Goal: Communication & Community: Answer question/provide support

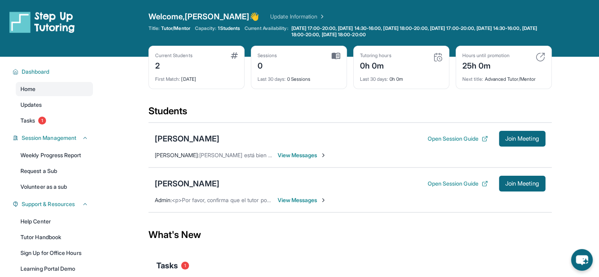
click at [304, 203] on span "View Messages" at bounding box center [302, 200] width 49 height 8
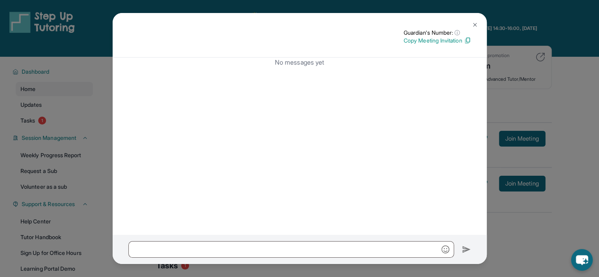
click at [316, 128] on div "No messages yet" at bounding box center [300, 146] width 374 height 177
click at [514, 152] on div "Guardian's Number: ⓘ This isn't the guardian's real number — it's a private for…" at bounding box center [299, 138] width 599 height 277
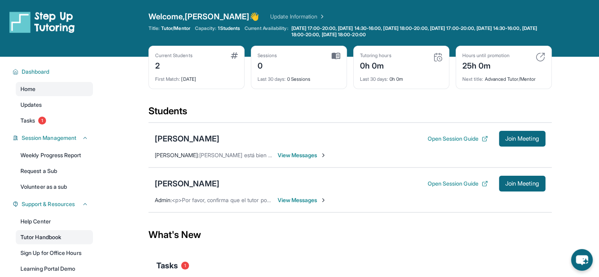
click at [50, 241] on link "Tutor Handbook" at bounding box center [54, 237] width 77 height 14
click at [306, 200] on span "View Messages" at bounding box center [302, 200] width 49 height 8
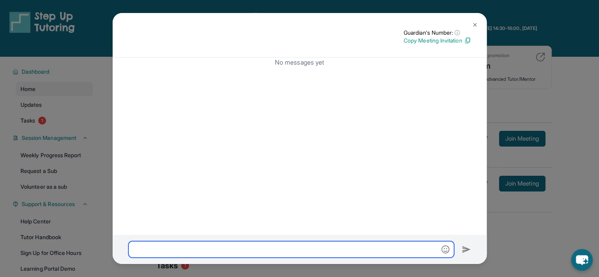
click at [341, 249] on input "text" at bounding box center [291, 249] width 326 height 17
paste input "**********"
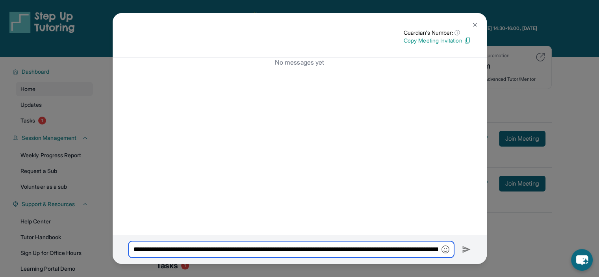
scroll to position [0, 573]
type input "**********"
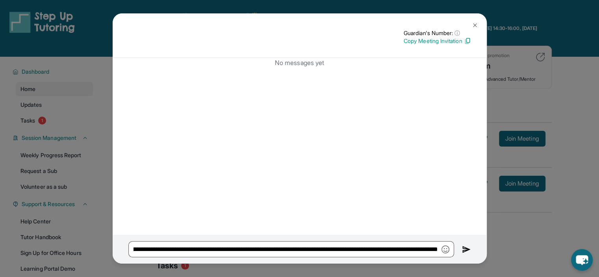
scroll to position [0, 0]
click at [462, 246] on img at bounding box center [466, 249] width 9 height 9
click at [467, 251] on img at bounding box center [466, 249] width 9 height 9
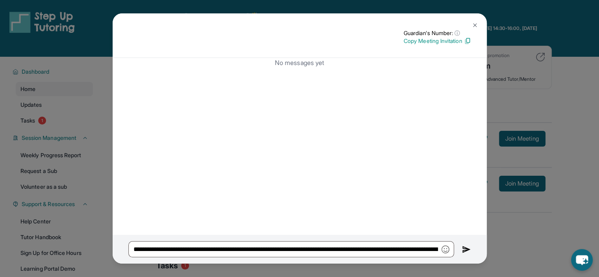
click at [474, 22] on img at bounding box center [475, 25] width 6 height 6
